Goal: Task Accomplishment & Management: Use online tool/utility

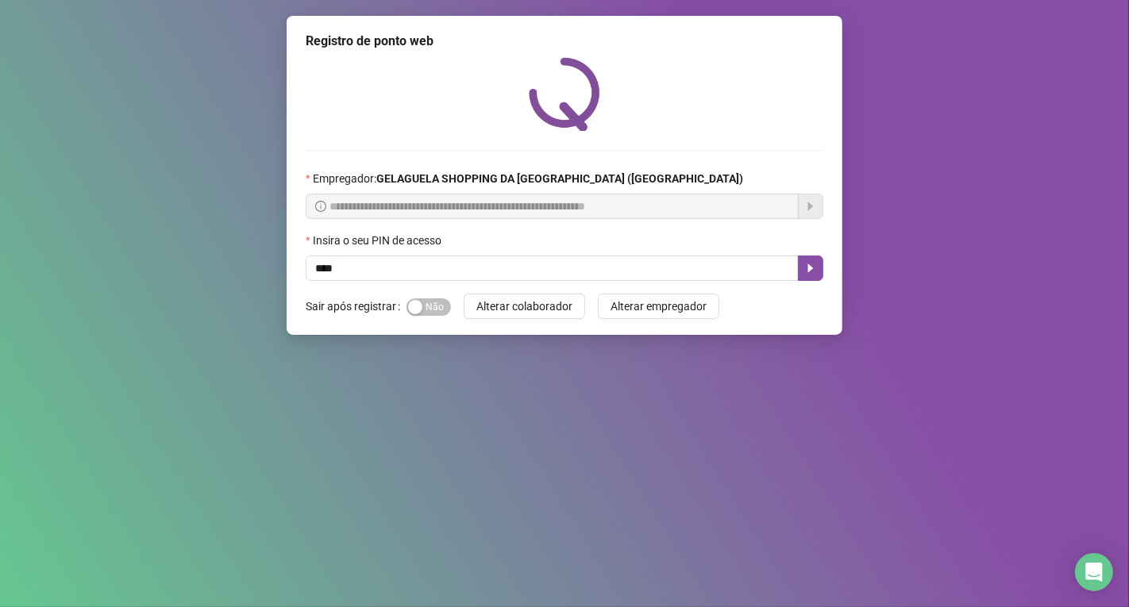
type input "*****"
click at [813, 273] on icon "caret-right" at bounding box center [810, 268] width 13 height 13
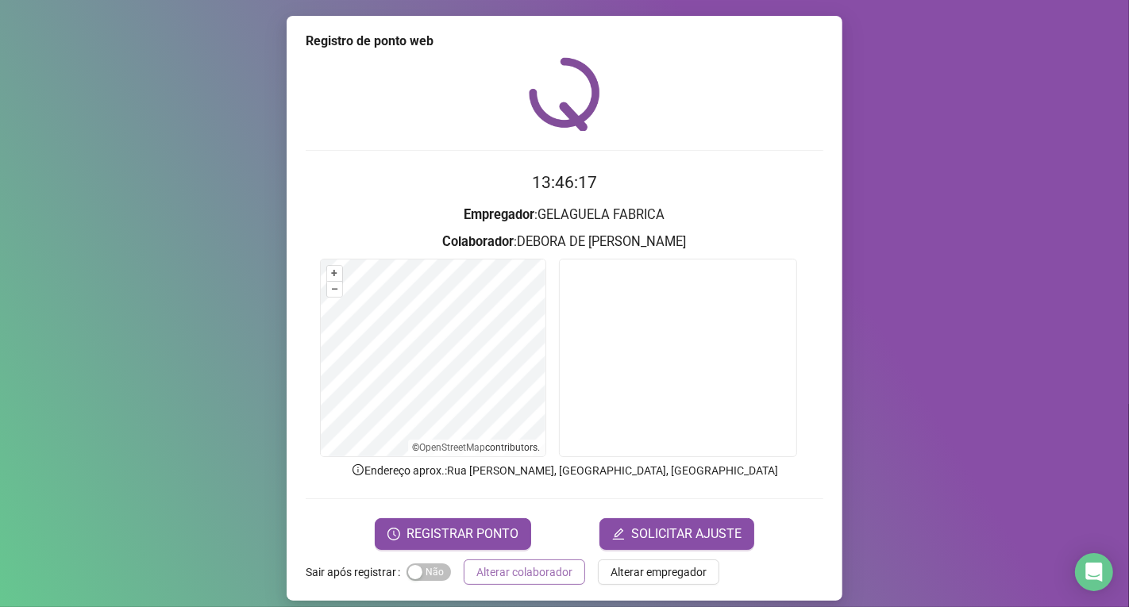
click at [530, 564] on span "Alterar colaborador" at bounding box center [524, 572] width 96 height 17
click at [530, 564] on div "Registro de ponto web 13:46:17 Empregador : GELAGUELA FABRICA Colaborador : DEB…" at bounding box center [564, 303] width 1129 height 607
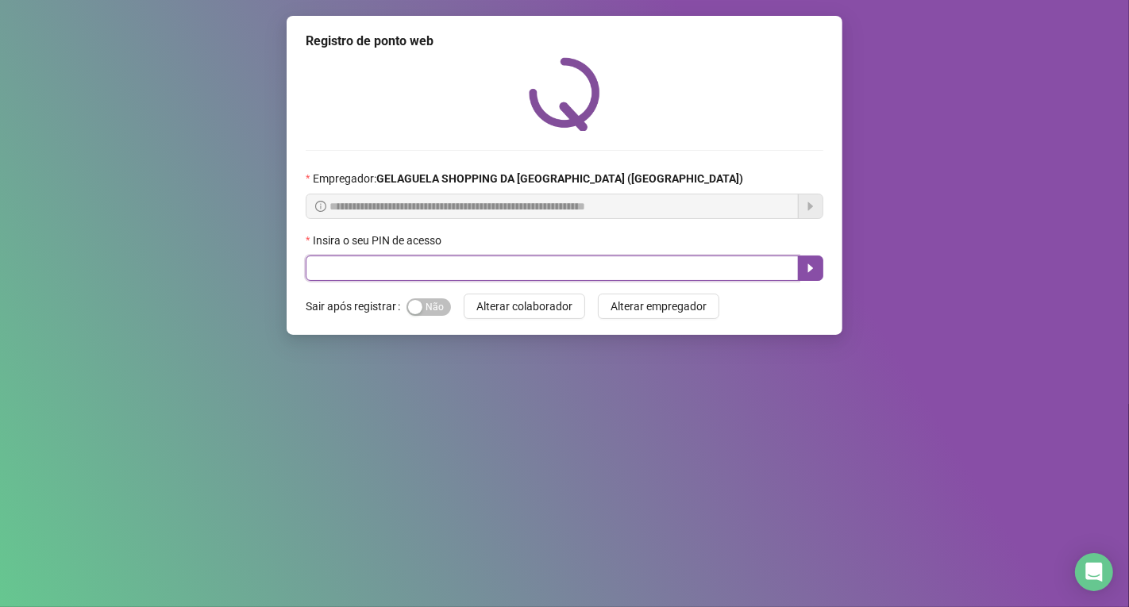
click at [437, 271] on input "text" at bounding box center [552, 268] width 493 height 25
type input "*****"
click at [808, 275] on icon "caret-right" at bounding box center [810, 268] width 13 height 13
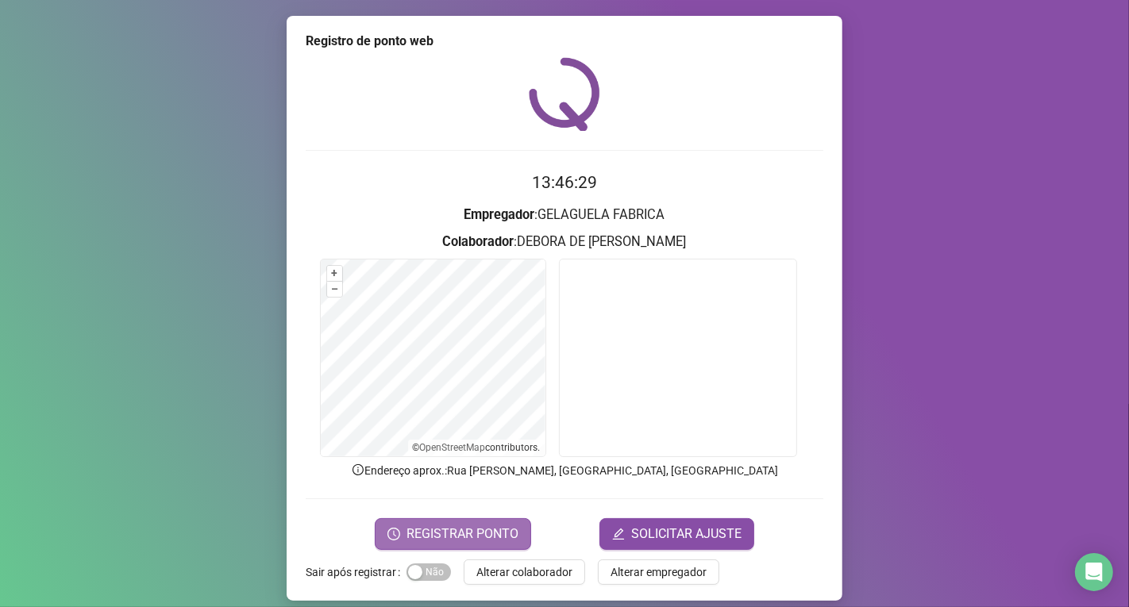
click at [483, 532] on span "REGISTRAR PONTO" at bounding box center [462, 534] width 112 height 19
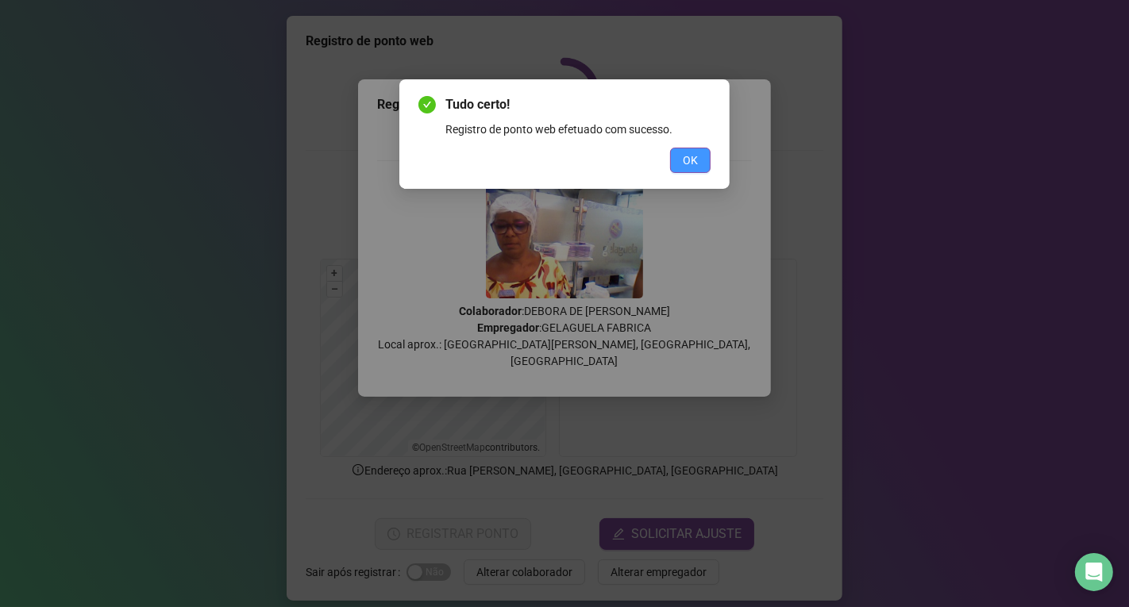
click at [689, 160] on span "OK" at bounding box center [690, 160] width 15 height 17
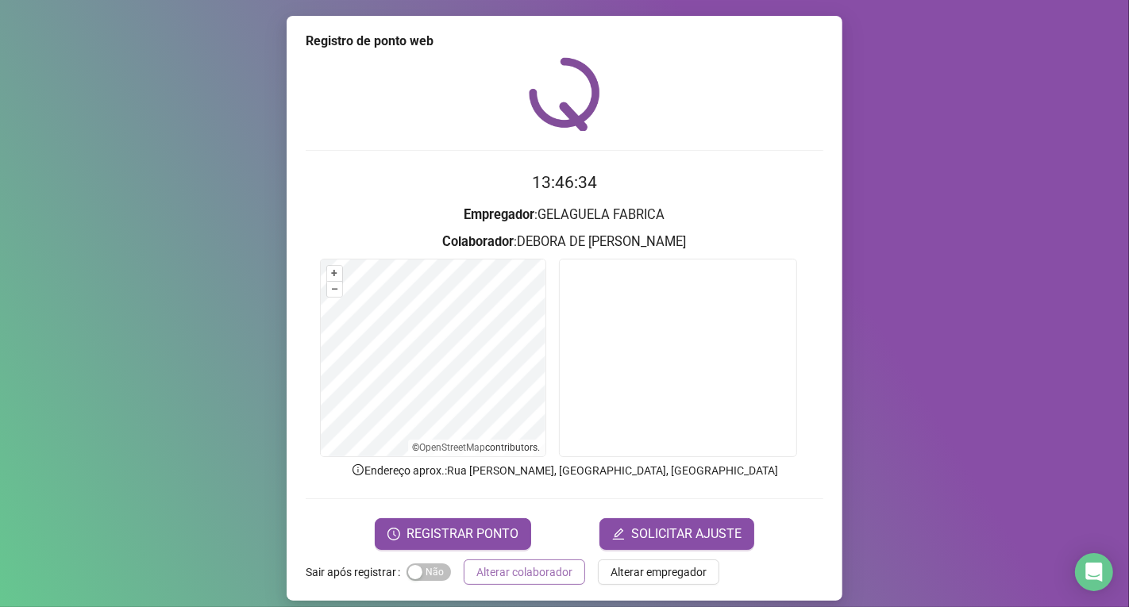
click at [538, 565] on span "Alterar colaborador" at bounding box center [524, 572] width 96 height 17
click at [538, 565] on div "Registro de ponto web 13:46:34 Empregador : GELAGUELA FABRICA Colaborador : DEB…" at bounding box center [564, 303] width 1129 height 607
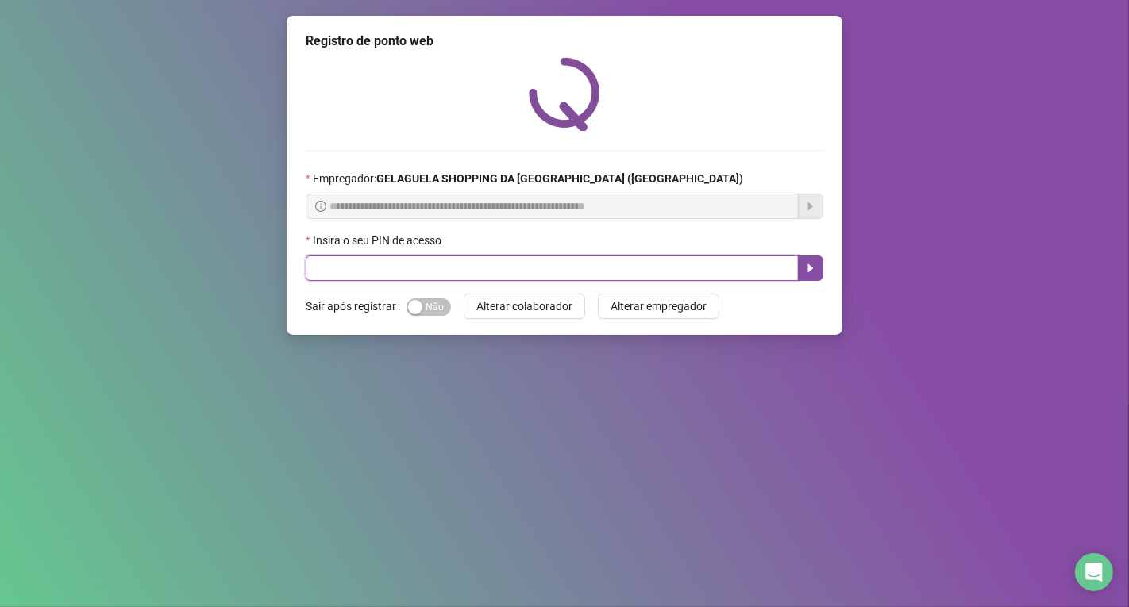
click at [467, 270] on input "text" at bounding box center [552, 268] width 493 height 25
type input "*****"
click at [815, 270] on icon "caret-right" at bounding box center [810, 268] width 13 height 13
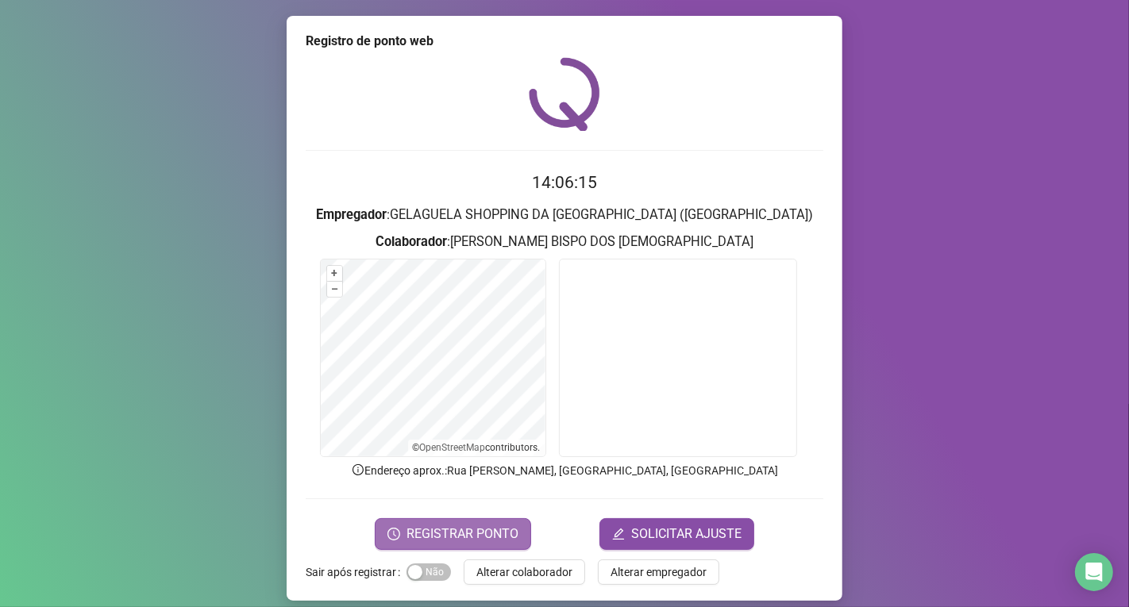
click at [496, 535] on span "REGISTRAR PONTO" at bounding box center [462, 534] width 112 height 19
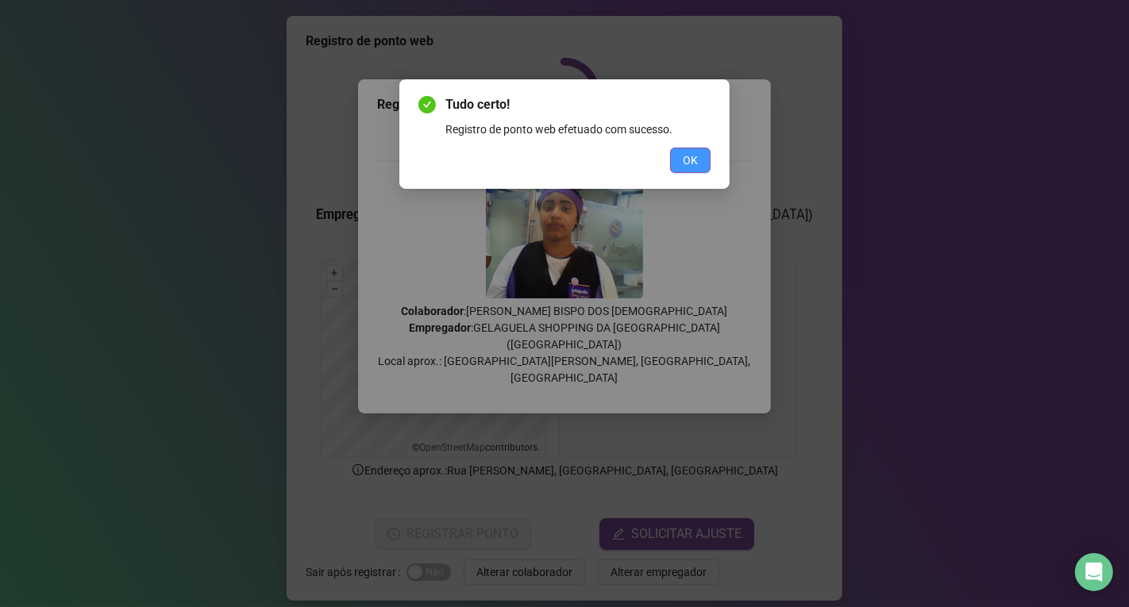
click at [692, 160] on span "OK" at bounding box center [690, 160] width 15 height 17
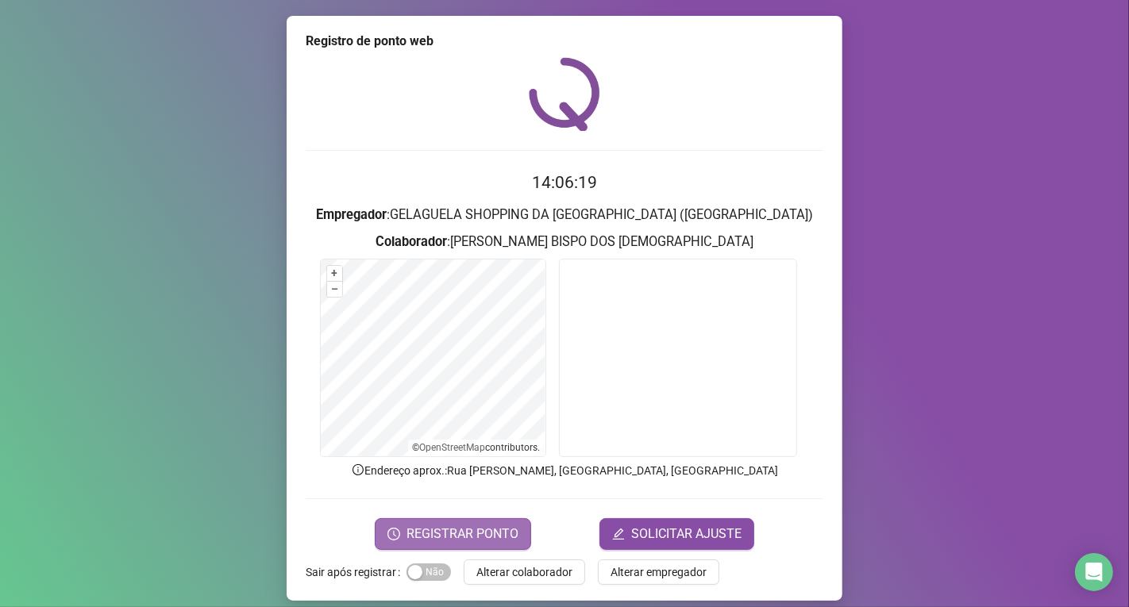
click at [490, 528] on span "REGISTRAR PONTO" at bounding box center [462, 534] width 112 height 19
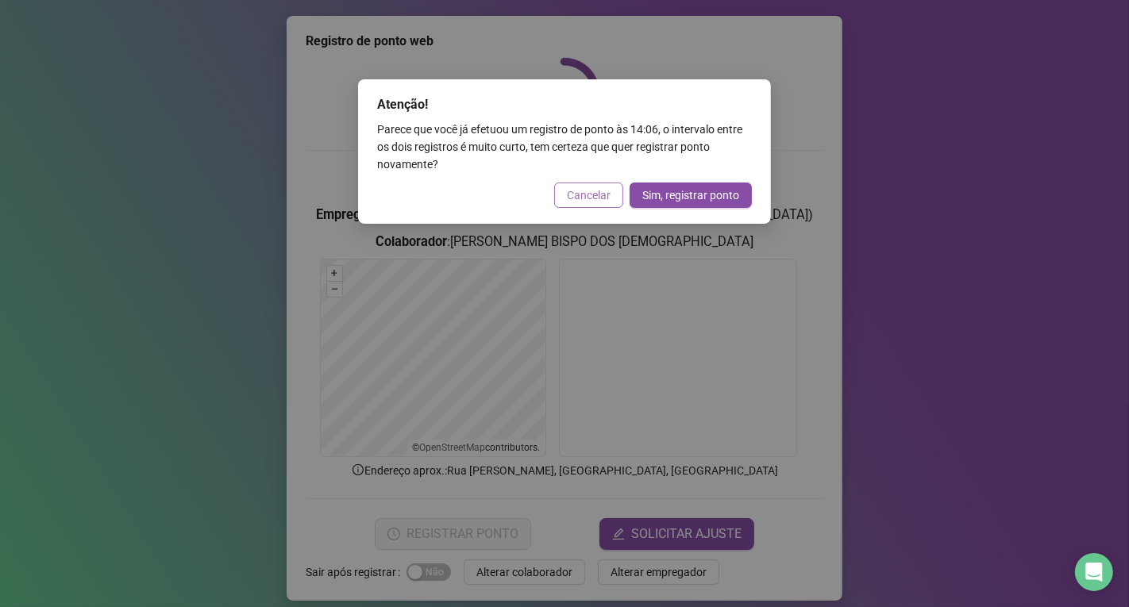
click at [601, 193] on span "Cancelar" at bounding box center [589, 195] width 44 height 17
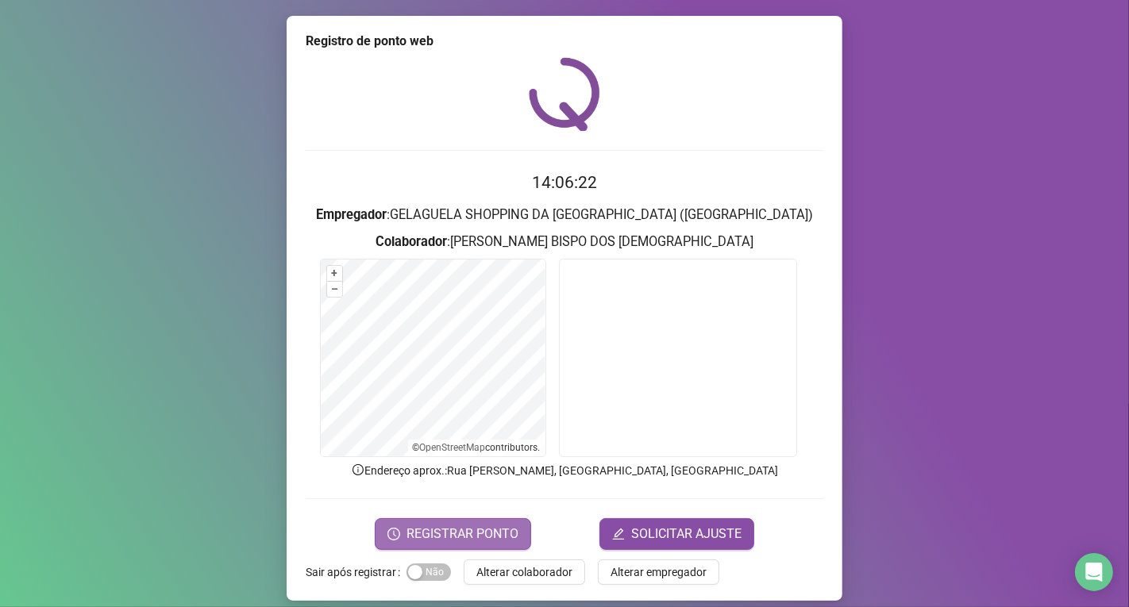
click at [492, 530] on span "REGISTRAR PONTO" at bounding box center [462, 534] width 112 height 19
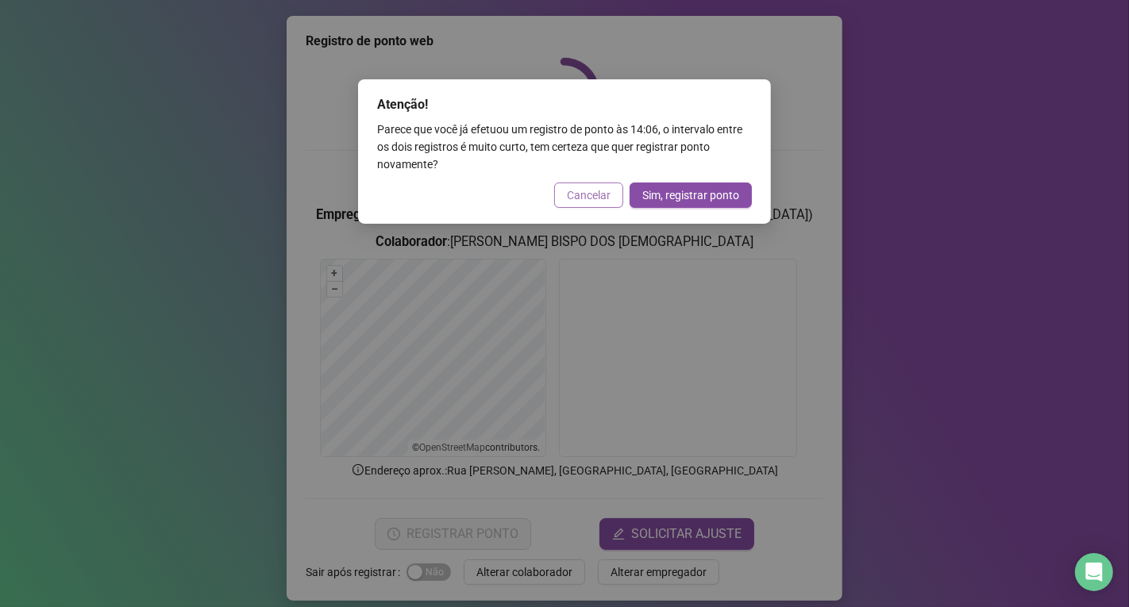
click at [583, 183] on button "Cancelar" at bounding box center [588, 195] width 69 height 25
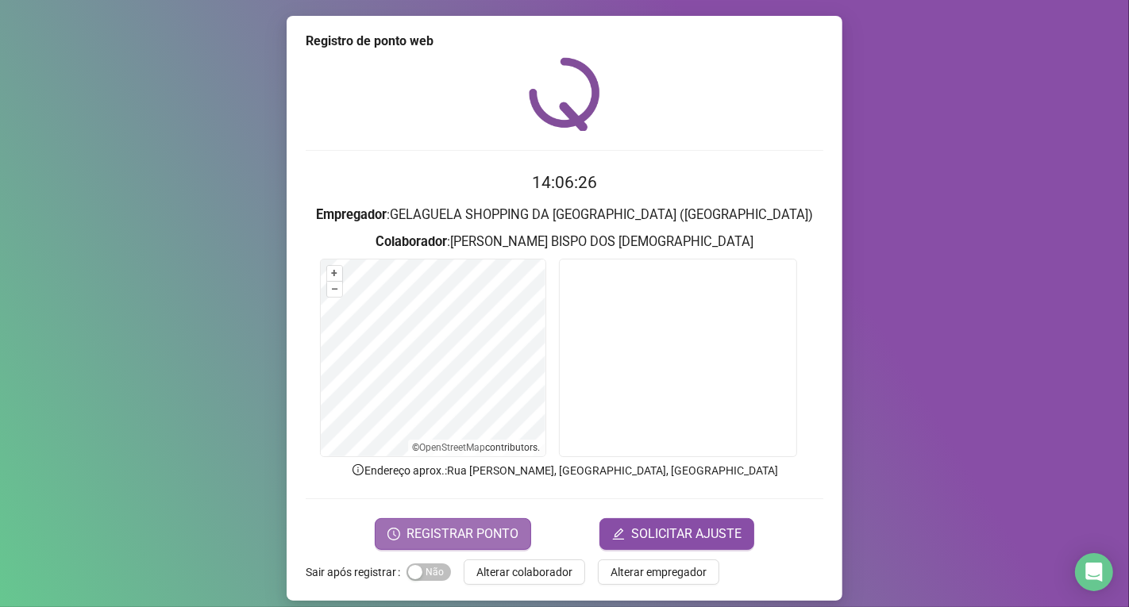
click at [453, 538] on span "REGISTRAR PONTO" at bounding box center [462, 534] width 112 height 19
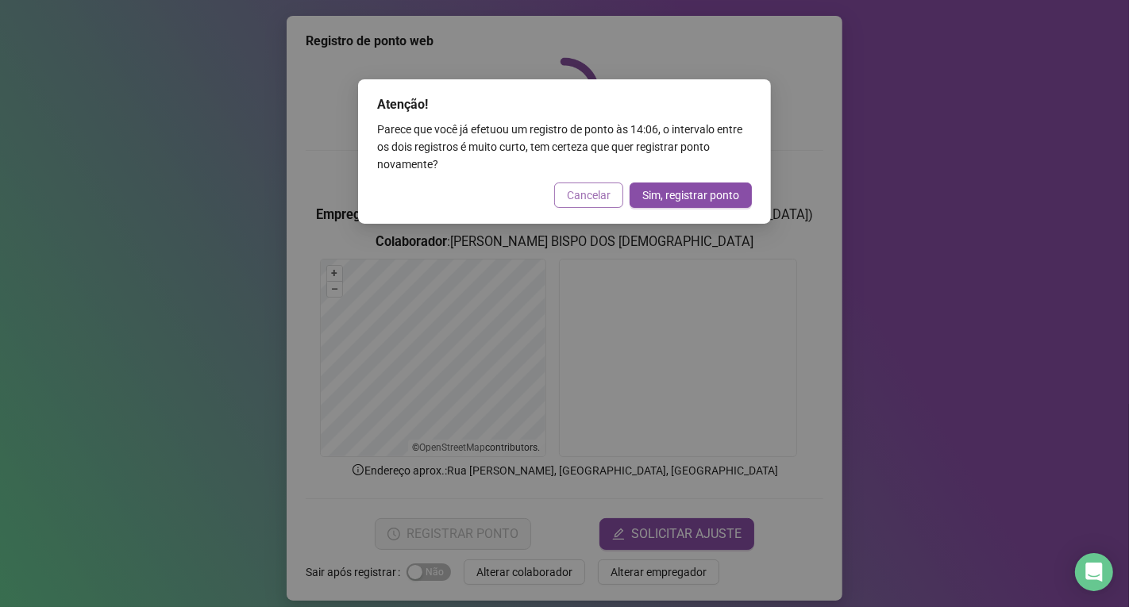
click at [601, 191] on span "Cancelar" at bounding box center [589, 195] width 44 height 17
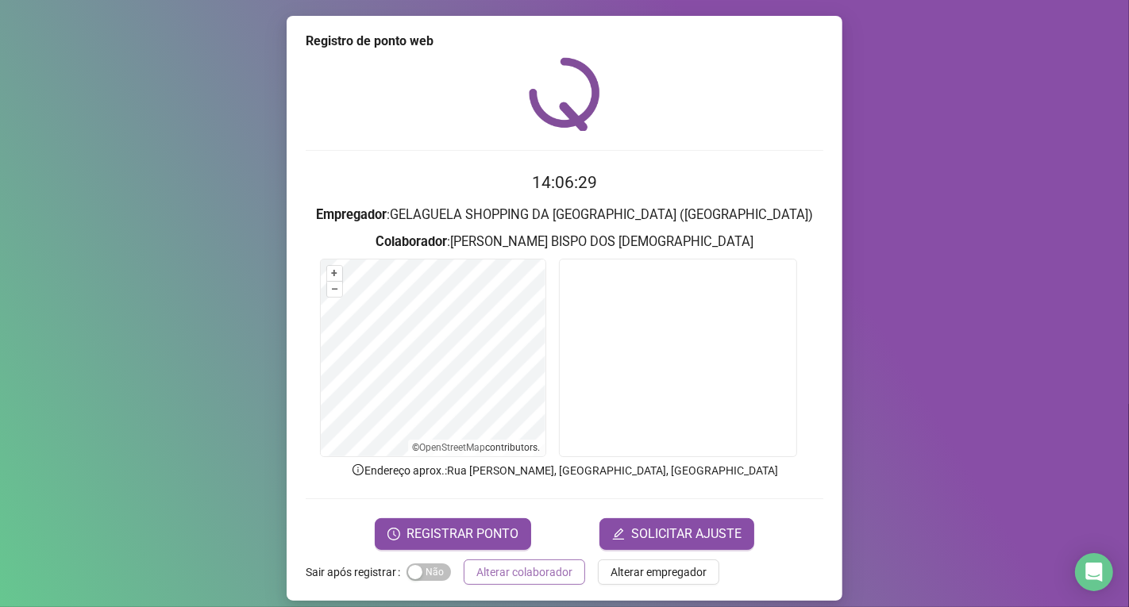
click at [548, 567] on span "Alterar colaborador" at bounding box center [524, 572] width 96 height 17
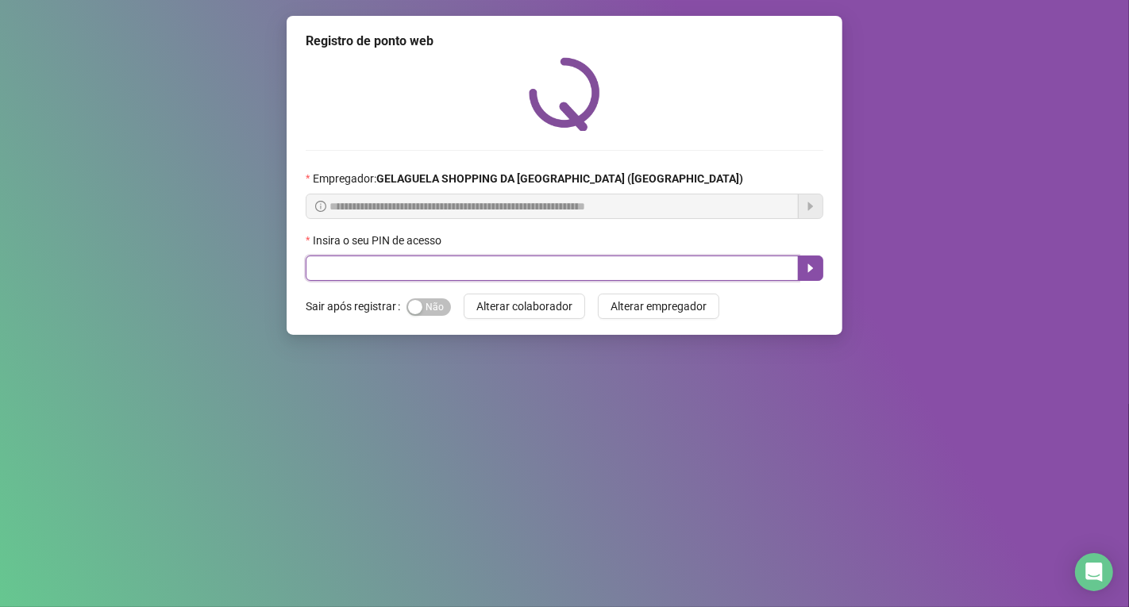
click at [345, 273] on input "text" at bounding box center [552, 268] width 493 height 25
type input "*****"
click at [819, 272] on button "button" at bounding box center [810, 268] width 25 height 25
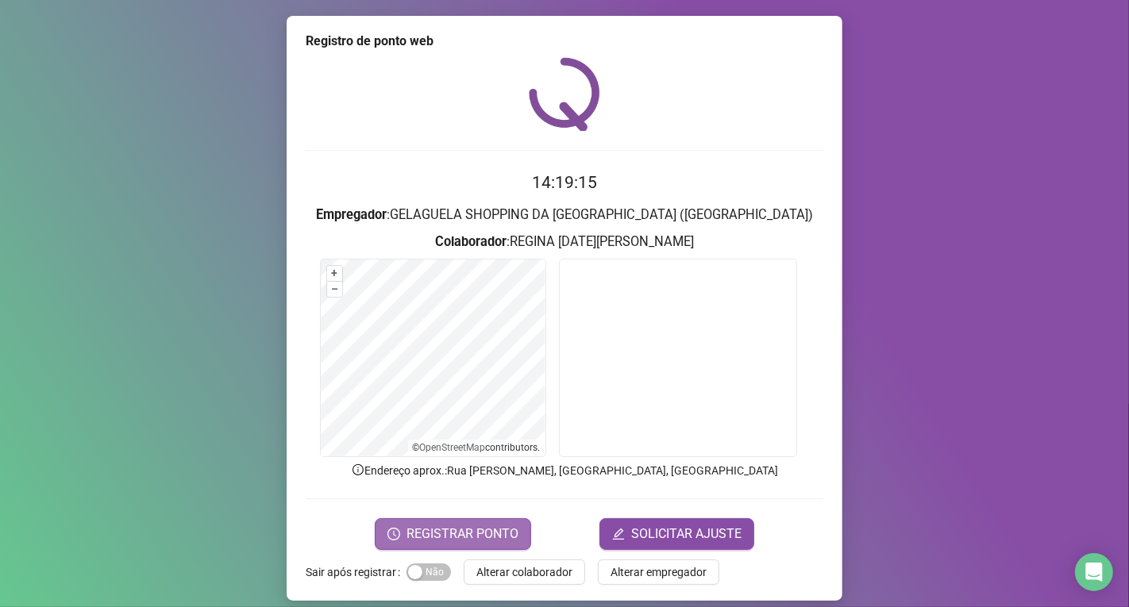
click at [487, 535] on span "REGISTRAR PONTO" at bounding box center [462, 534] width 112 height 19
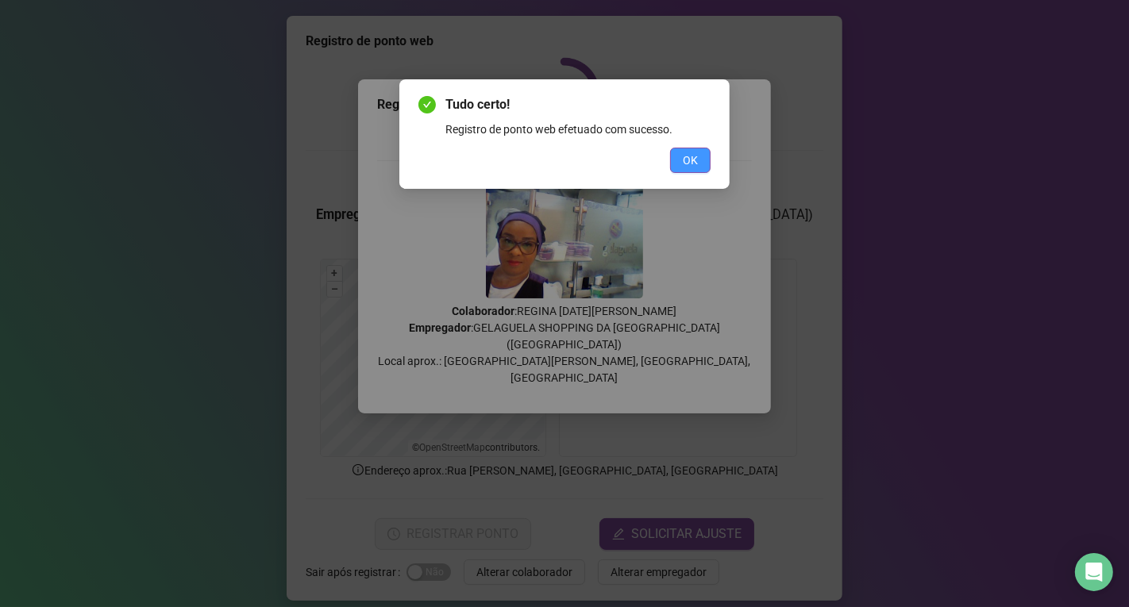
click at [703, 155] on button "OK" at bounding box center [690, 160] width 40 height 25
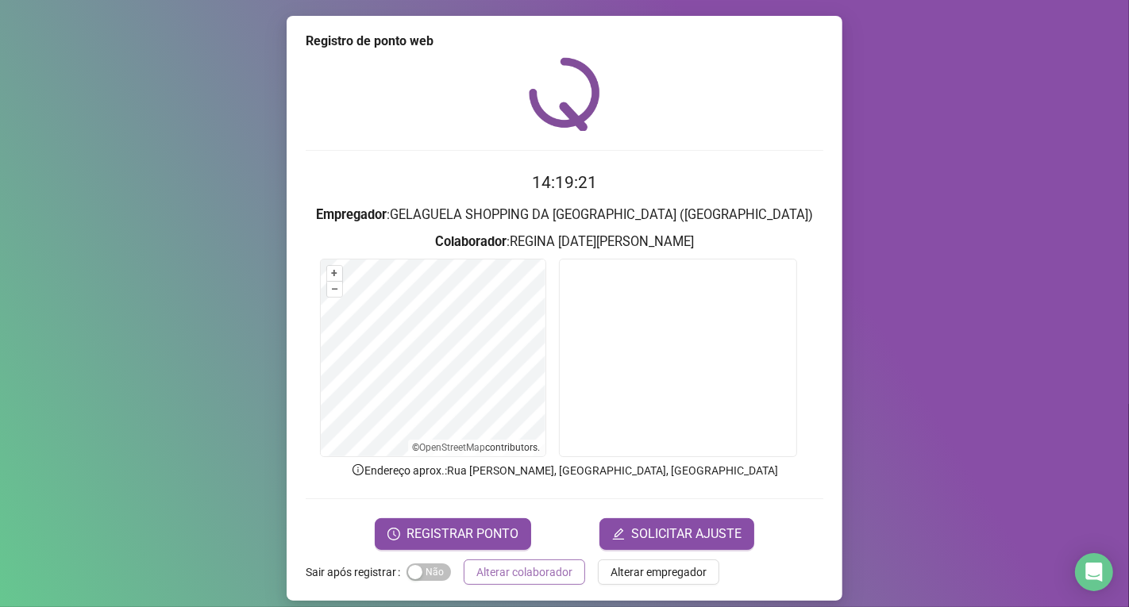
click at [519, 569] on span "Alterar colaborador" at bounding box center [524, 572] width 96 height 17
